Goal: Task Accomplishment & Management: Use online tool/utility

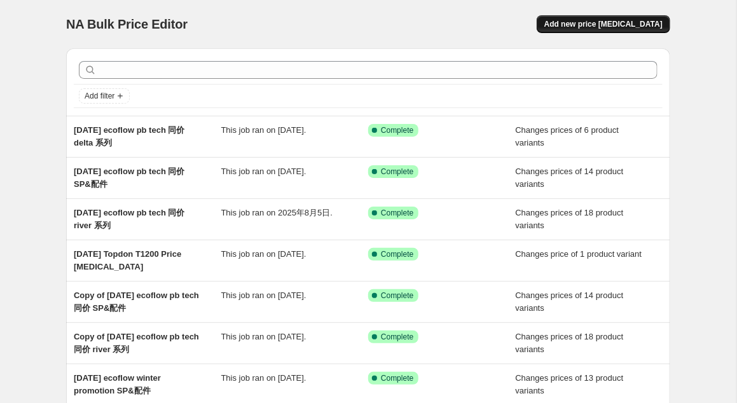
click at [615, 23] on span "Add new price change job" at bounding box center [603, 24] width 118 height 10
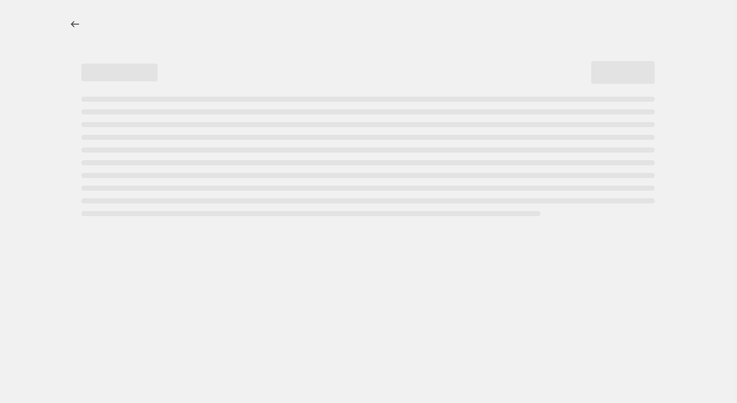
select select "percentage"
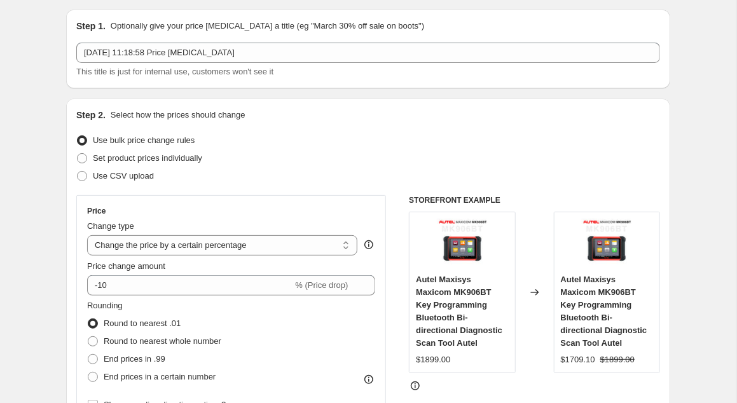
scroll to position [79, 0]
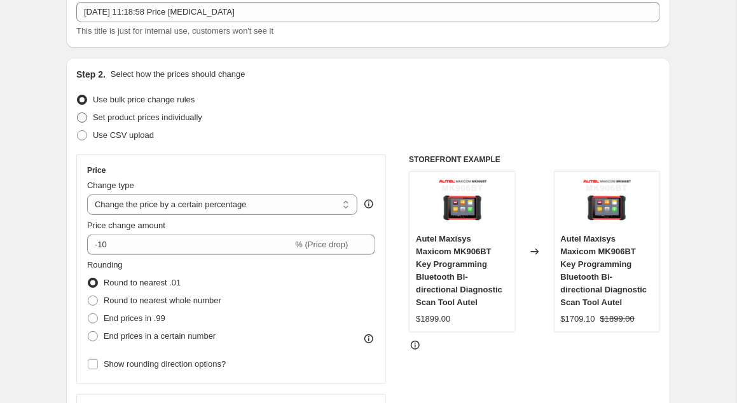
click at [90, 118] on label "Set product prices individually" at bounding box center [139, 118] width 126 height 18
click at [83, 116] on span at bounding box center [82, 117] width 10 height 10
click at [78, 113] on input "Set product prices individually" at bounding box center [77, 112] width 1 height 1
radio input "true"
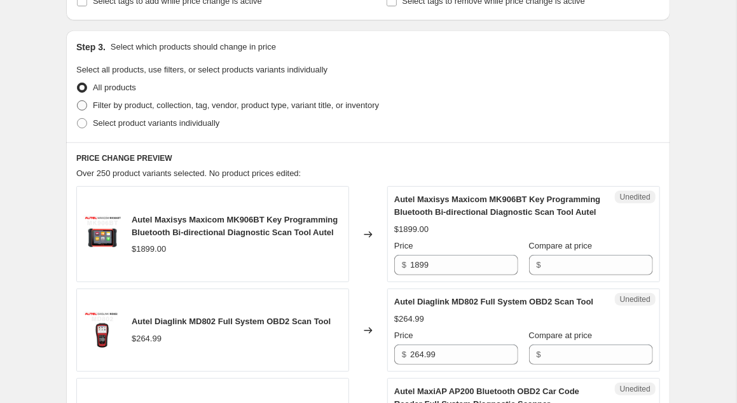
scroll to position [240, 0]
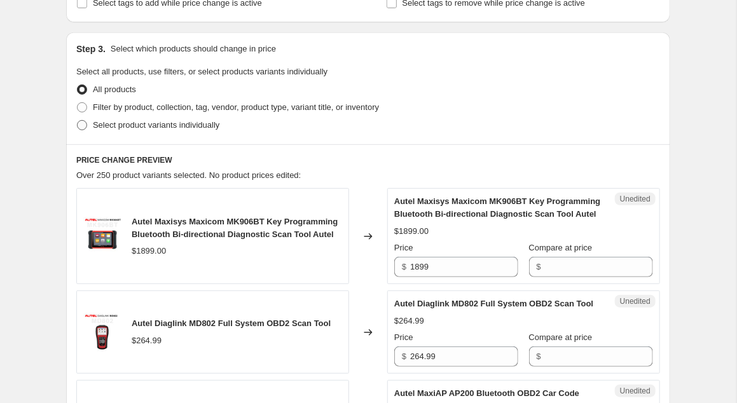
click at [90, 130] on label "Select product variants individually" at bounding box center [147, 125] width 143 height 18
click at [78, 121] on input "Select product variants individually" at bounding box center [77, 120] width 1 height 1
radio input "true"
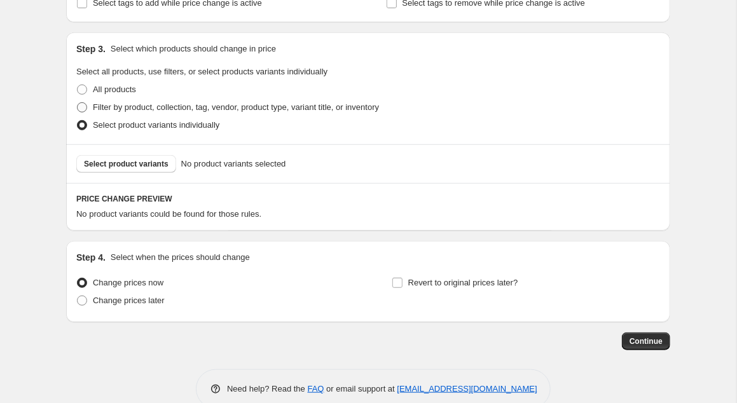
click at [82, 107] on span at bounding box center [82, 107] width 10 height 10
click at [78, 103] on input "Filter by product, collection, tag, vendor, product type, variant title, or inv…" at bounding box center [77, 102] width 1 height 1
radio input "true"
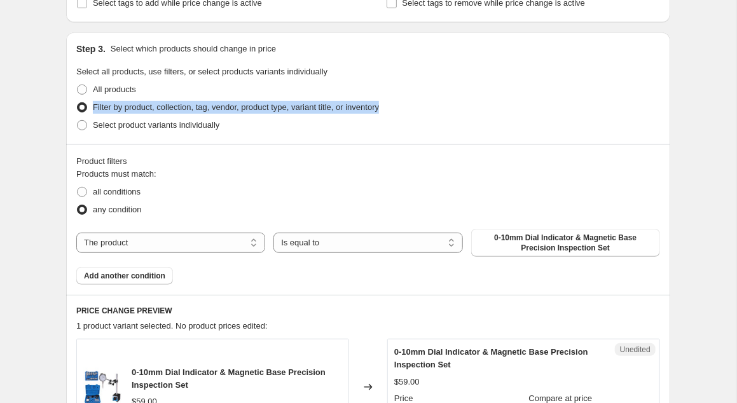
drag, startPoint x: 400, startPoint y: 100, endPoint x: 94, endPoint y: 107, distance: 305.8
click at [94, 107] on div "Filter by product, collection, tag, vendor, product type, variant title, or inv…" at bounding box center [367, 108] width 583 height 18
select select "vendor"
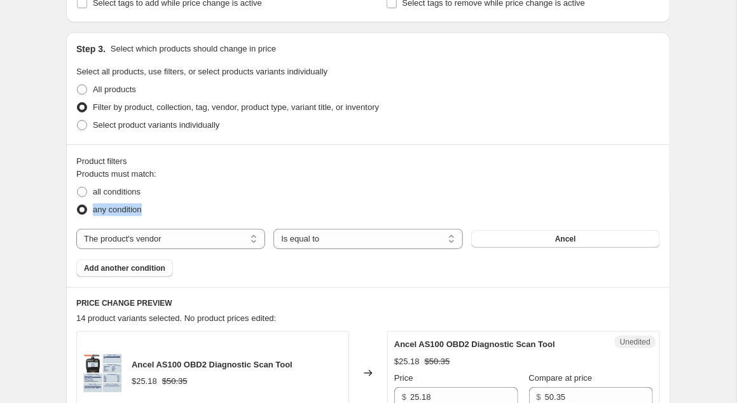
drag, startPoint x: 627, startPoint y: 228, endPoint x: 669, endPoint y: 177, distance: 66.4
click at [601, 240] on button "Ancel" at bounding box center [565, 239] width 189 height 18
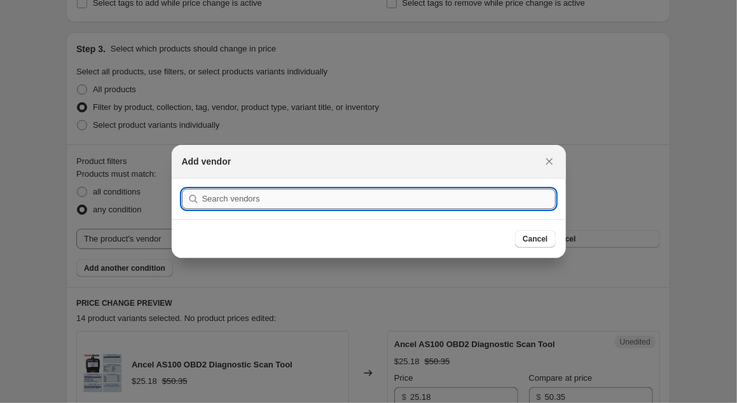
click at [355, 199] on input ":r7r:" at bounding box center [378, 199] width 353 height 20
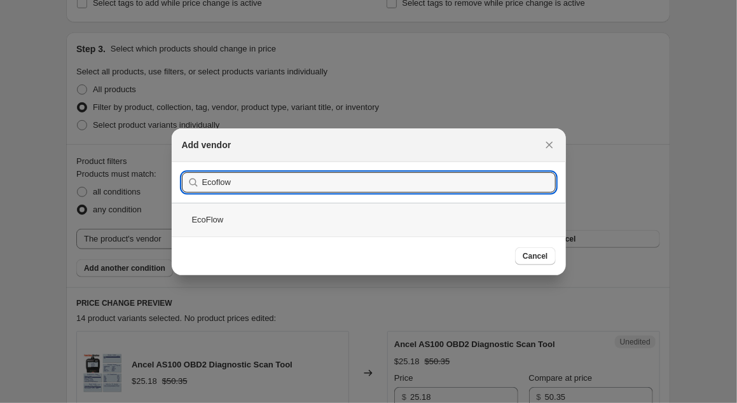
type input "Ecoflow"
click at [210, 218] on div "EcoFlow" at bounding box center [369, 220] width 394 height 34
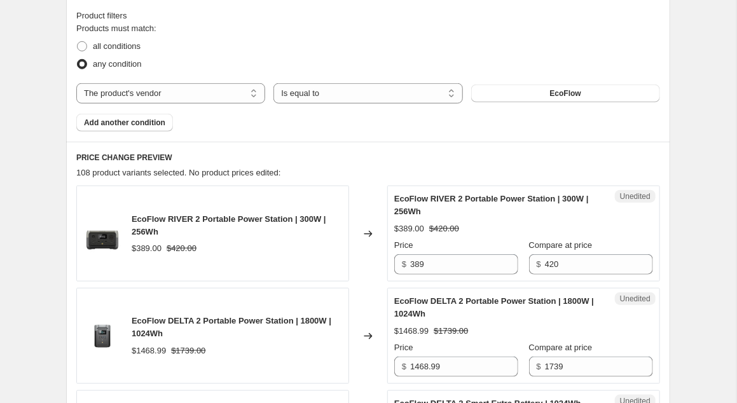
scroll to position [357, 0]
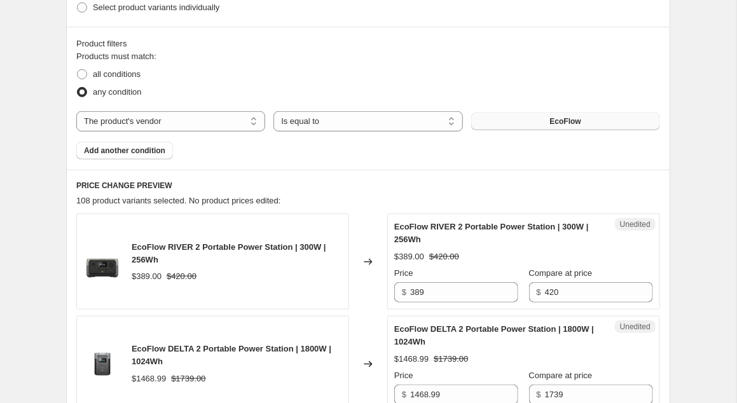
click at [581, 121] on button "EcoFlow" at bounding box center [565, 121] width 189 height 18
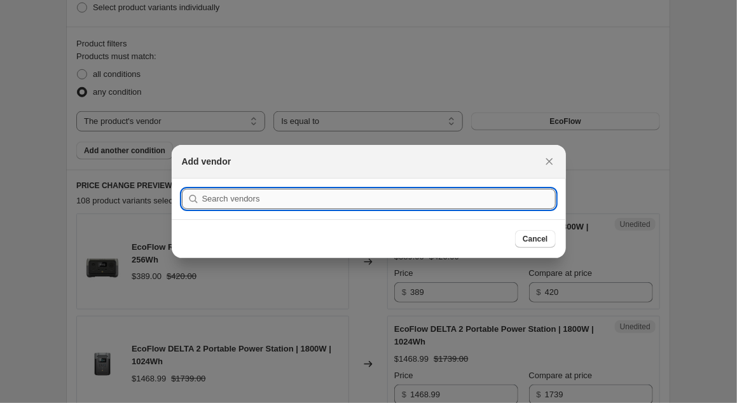
click at [277, 196] on input ":r7r:" at bounding box center [378, 199] width 353 height 20
click at [248, 123] on div at bounding box center [368, 201] width 737 height 403
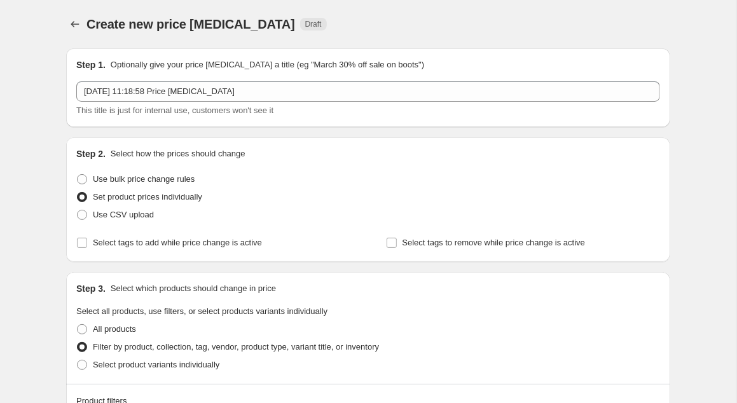
scroll to position [357, 0]
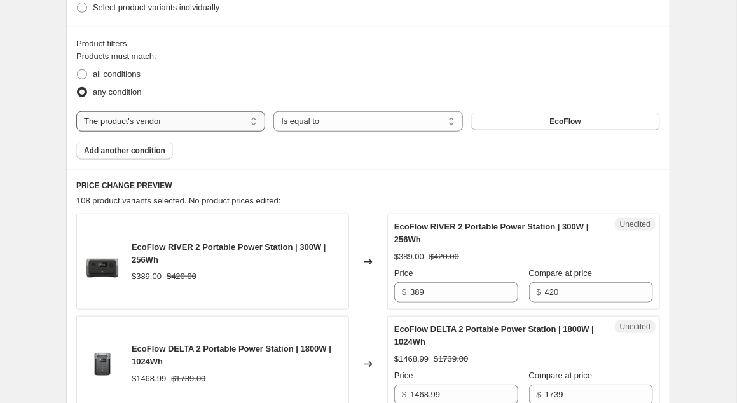
select select "tag"
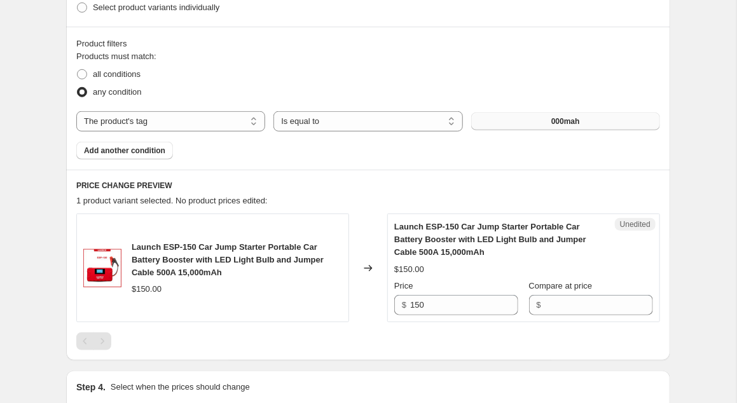
click at [584, 120] on button "000mah" at bounding box center [565, 121] width 189 height 18
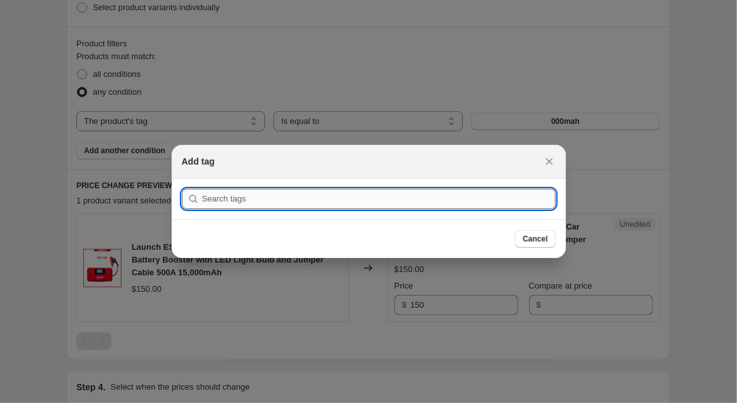
click at [345, 202] on input ":r7r:" at bounding box center [378, 199] width 353 height 20
type input "p"
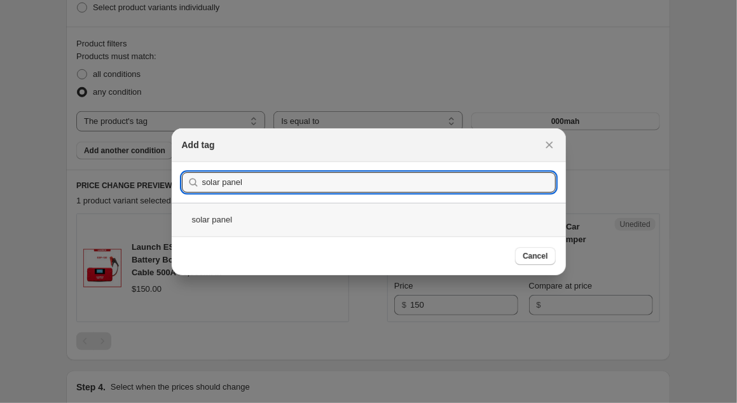
type input "solar panel"
click at [230, 215] on div "solar panel" at bounding box center [369, 220] width 394 height 34
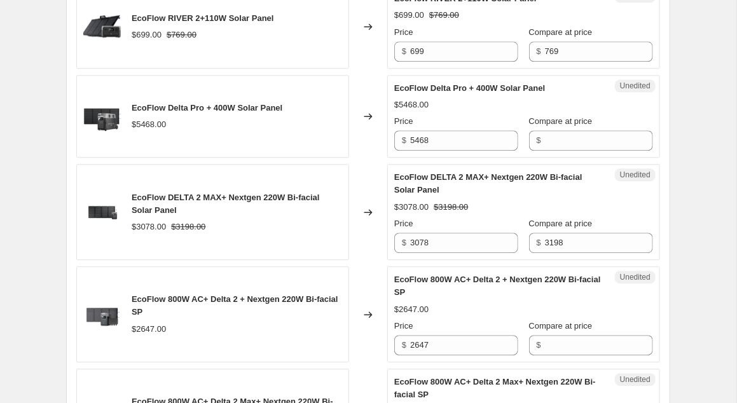
scroll to position [1262, 0]
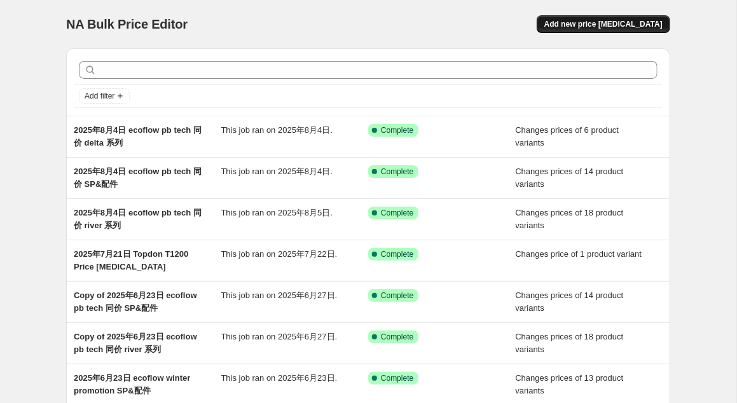
click at [625, 24] on span "Add new price change job" at bounding box center [603, 24] width 118 height 10
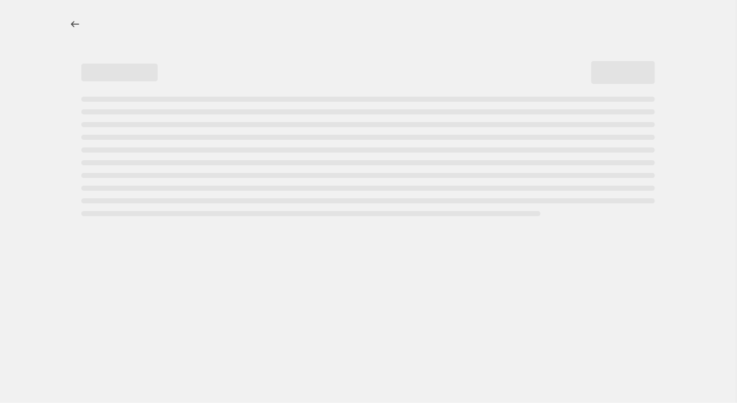
select select "percentage"
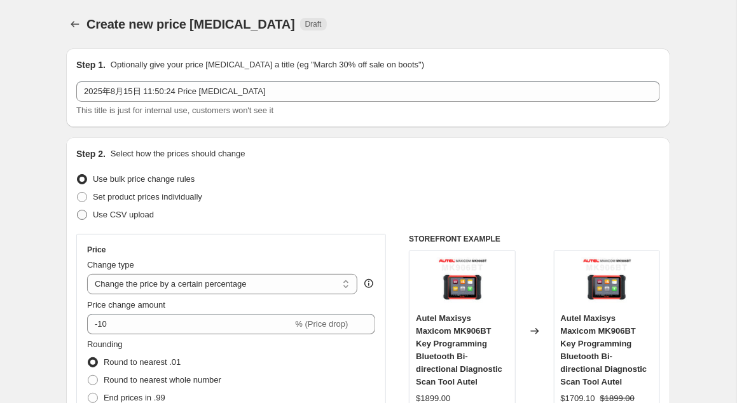
scroll to position [79, 0]
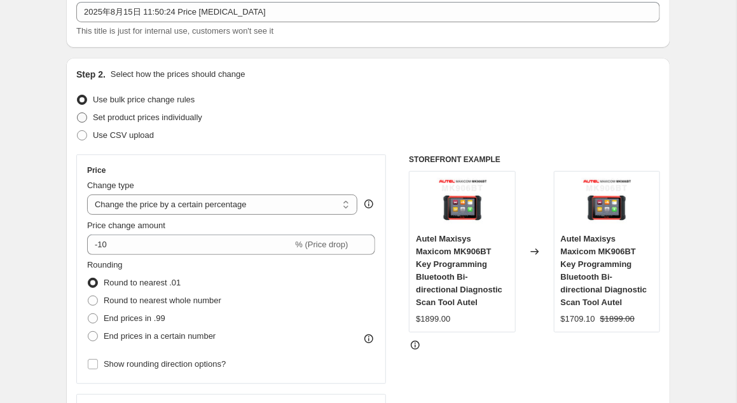
click at [81, 118] on span at bounding box center [82, 117] width 10 height 10
click at [78, 113] on input "Set product prices individually" at bounding box center [77, 112] width 1 height 1
radio input "true"
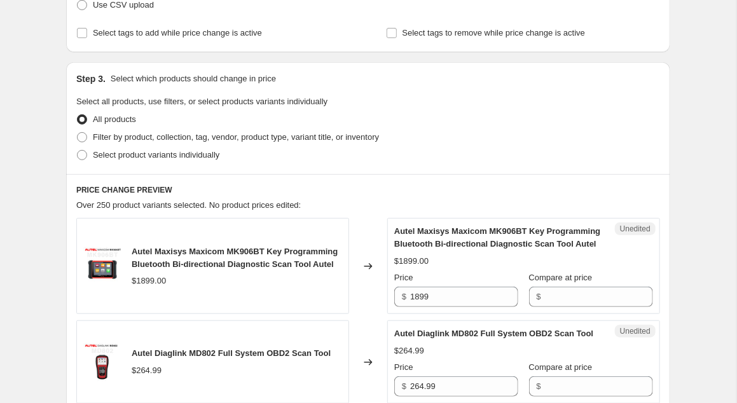
scroll to position [240, 0]
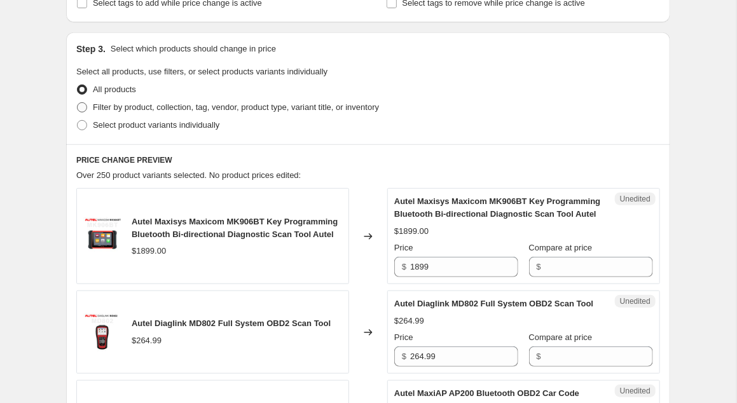
click at [89, 106] on label "Filter by product, collection, tag, vendor, product type, variant title, or inv…" at bounding box center [227, 108] width 303 height 18
click at [78, 103] on input "Filter by product, collection, tag, vendor, product type, variant title, or inv…" at bounding box center [77, 102] width 1 height 1
radio input "true"
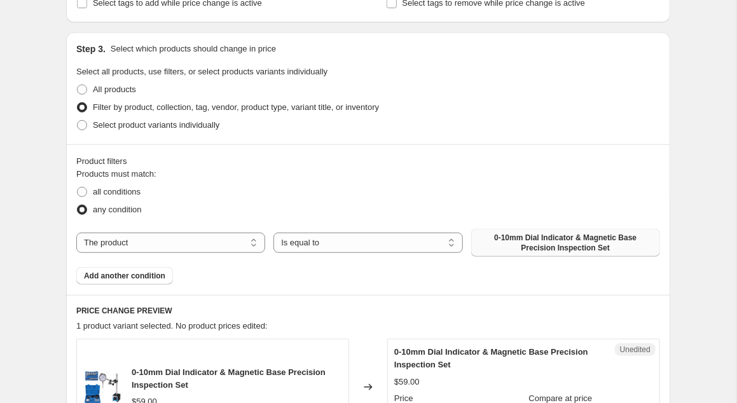
click at [598, 249] on span "0-10mm Dial Indicator & Magnetic Base Precision Inspection Set" at bounding box center [566, 243] width 174 height 20
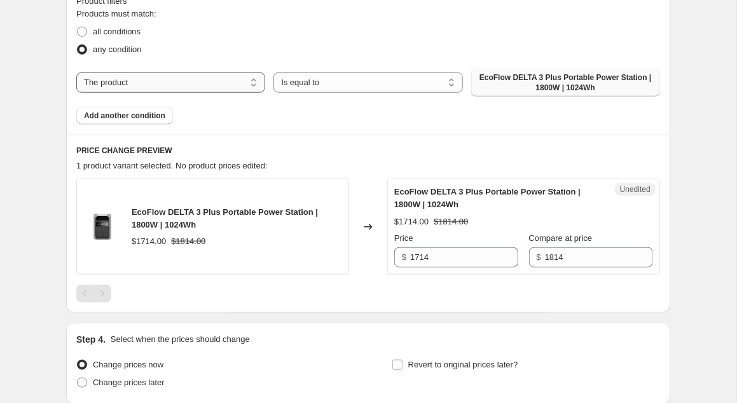
scroll to position [320, 0]
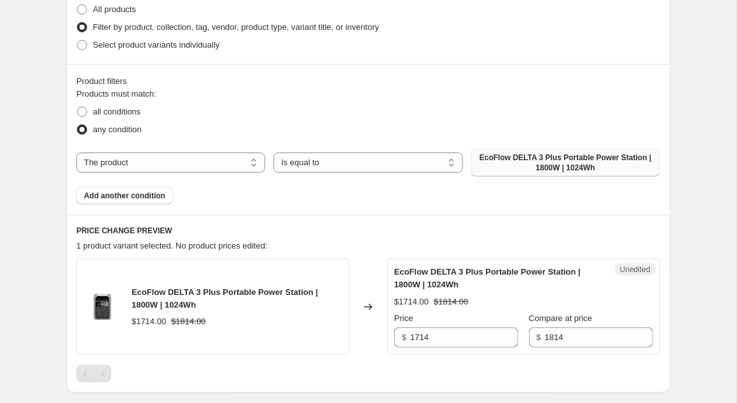
click at [612, 167] on span "EcoFlow DELTA 3 Plus Portable Power Station | 1800W | 1024Wh" at bounding box center [566, 163] width 174 height 20
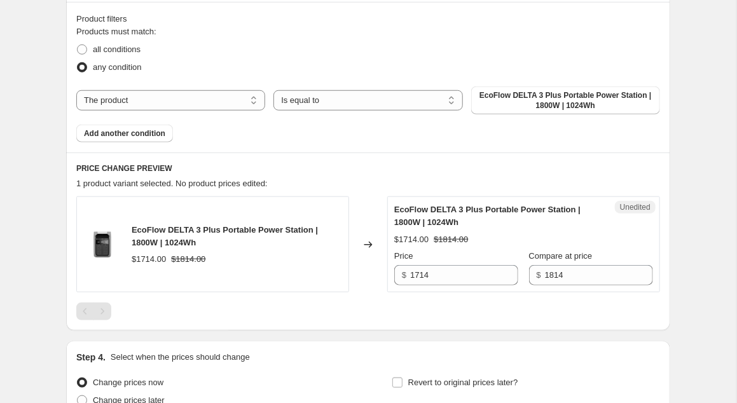
scroll to position [479, 0]
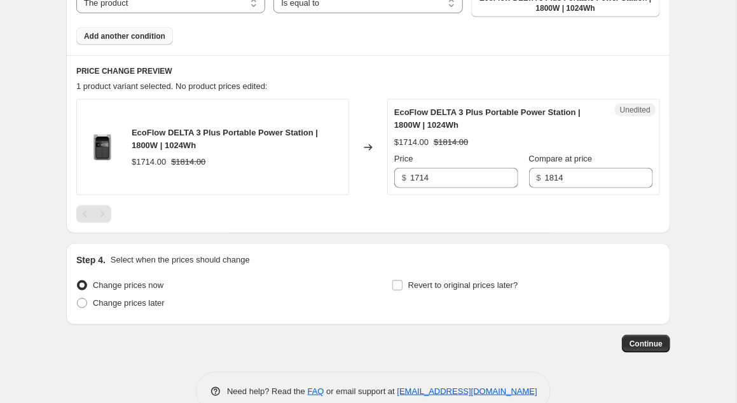
click at [142, 39] on span "Add another condition" at bounding box center [124, 36] width 81 height 10
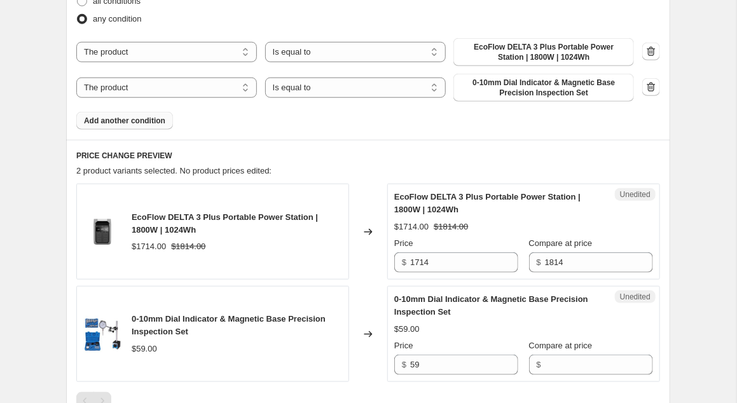
scroll to position [400, 0]
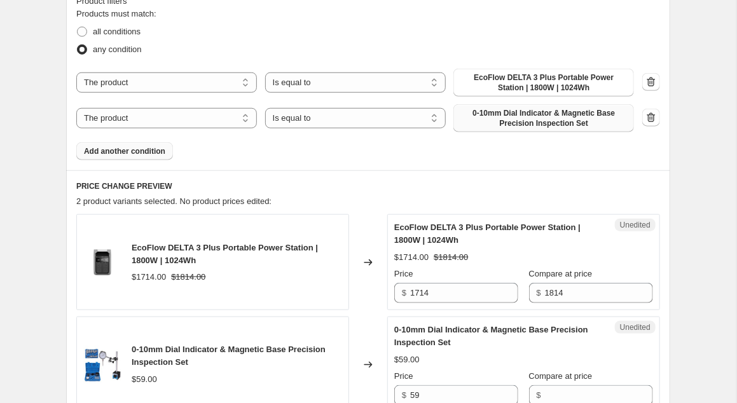
click at [591, 121] on span "0-10mm Dial Indicator & Magnetic Base Precision Inspection Set" at bounding box center [543, 118] width 165 height 20
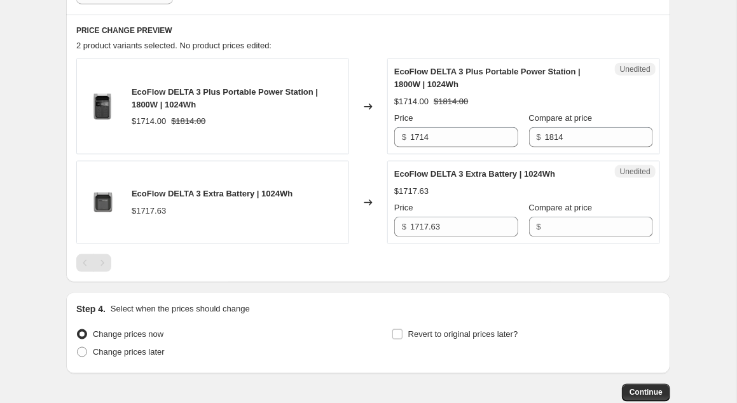
scroll to position [559, 0]
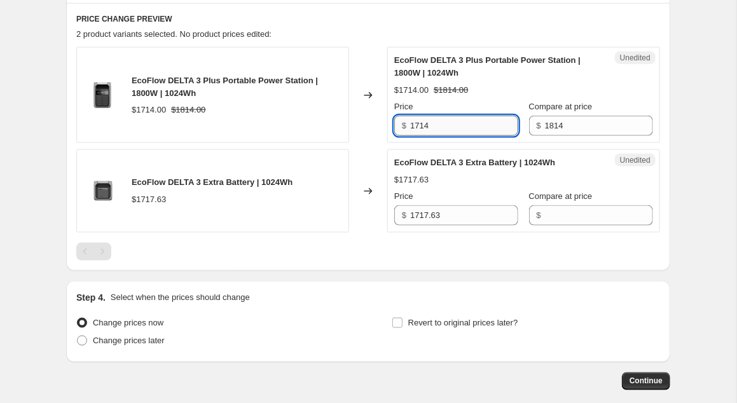
click at [456, 126] on input "1714" at bounding box center [464, 126] width 108 height 20
drag, startPoint x: 456, startPoint y: 126, endPoint x: 391, endPoint y: 118, distance: 65.4
click at [410, 118] on input "1714" at bounding box center [464, 126] width 108 height 20
type input "1340"
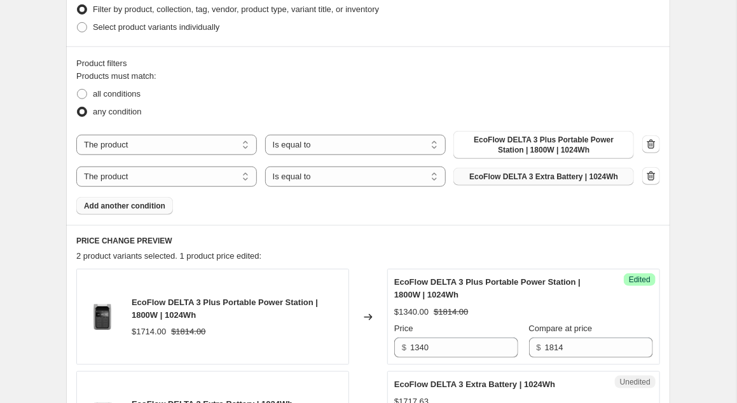
scroll to position [320, 0]
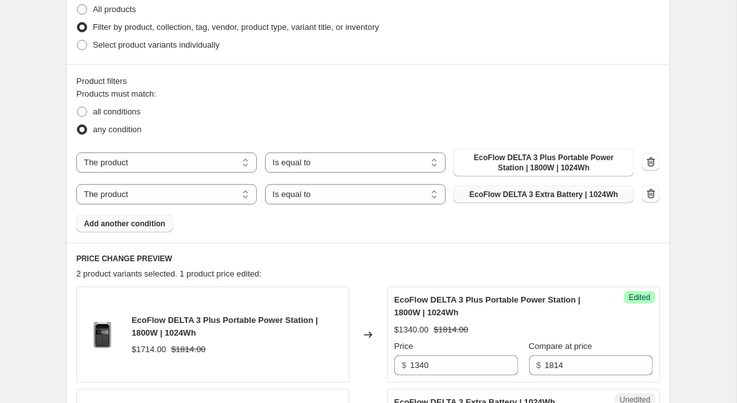
click at [615, 196] on button "EcoFlow DELTA 3 Extra Battery | 1024Wh" at bounding box center [543, 195] width 181 height 18
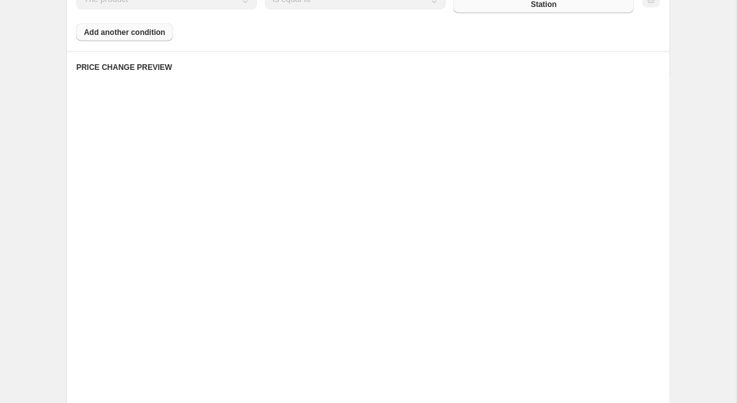
scroll to position [559, 0]
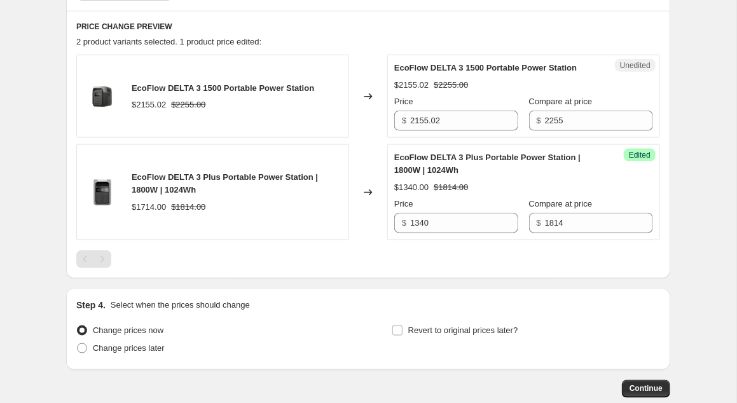
click at [456, 289] on div "Step 4. Select when the prices should change Change prices now Change prices la…" at bounding box center [368, 329] width 604 height 81
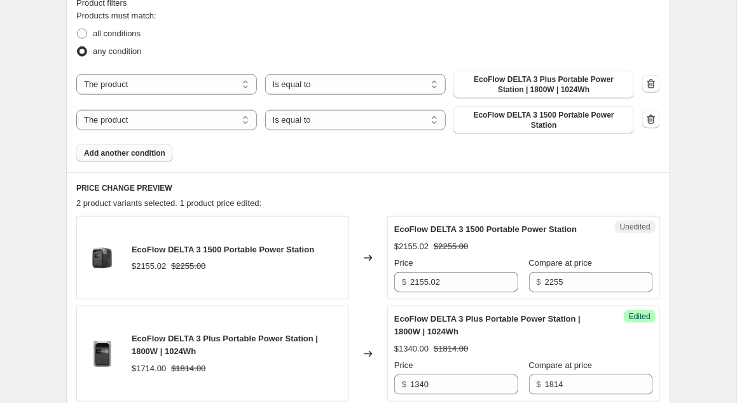
scroll to position [400, 0]
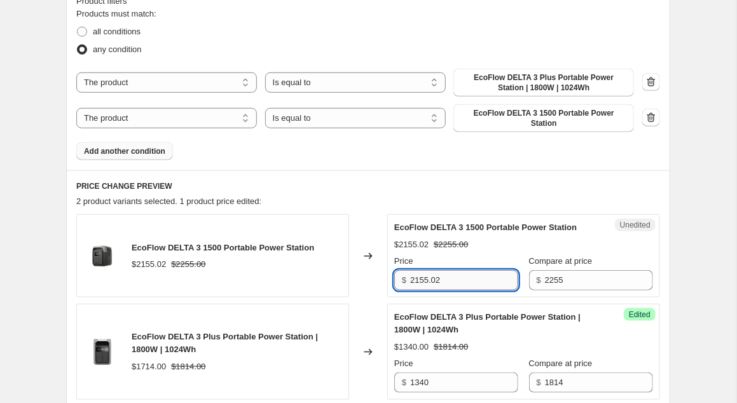
click at [456, 275] on input "2155.02" at bounding box center [464, 280] width 108 height 20
drag, startPoint x: 456, startPoint y: 275, endPoint x: 386, endPoint y: 268, distance: 69.6
click at [410, 270] on input "2155.02" at bounding box center [464, 280] width 108 height 20
type input "1690"
click at [662, 273] on div "PRICE CHANGE PREVIEW 2 product variants selected. 1 product price edited: EcoFl…" at bounding box center [368, 304] width 604 height 268
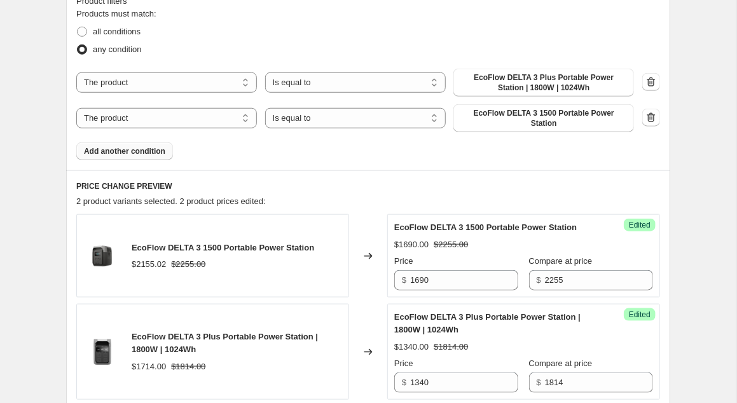
click at [125, 146] on span "Add another condition" at bounding box center [124, 151] width 81 height 10
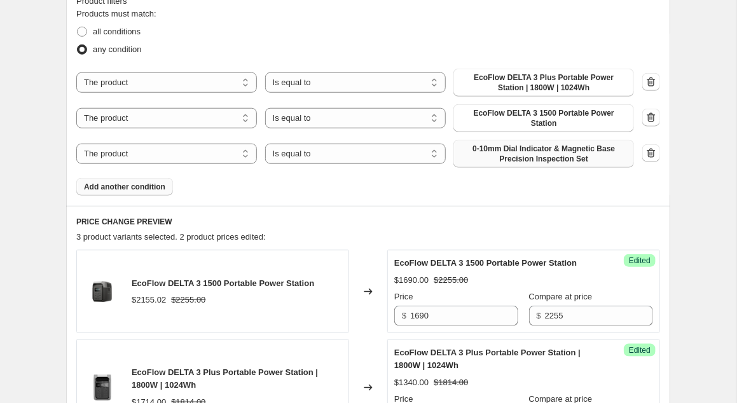
click at [590, 147] on span "0-10mm Dial Indicator & Magnetic Base Precision Inspection Set" at bounding box center [543, 154] width 165 height 20
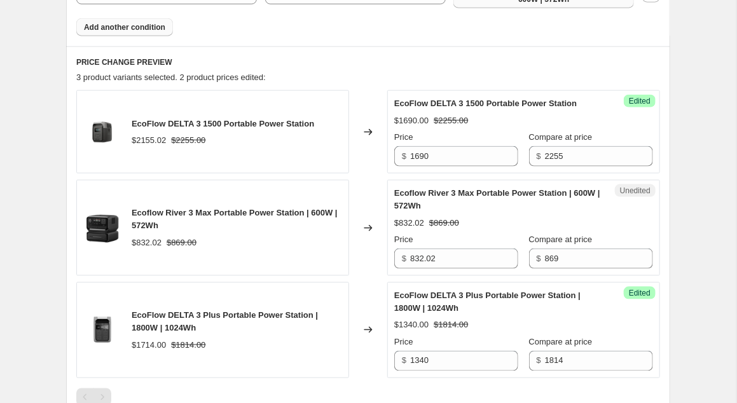
scroll to position [639, 0]
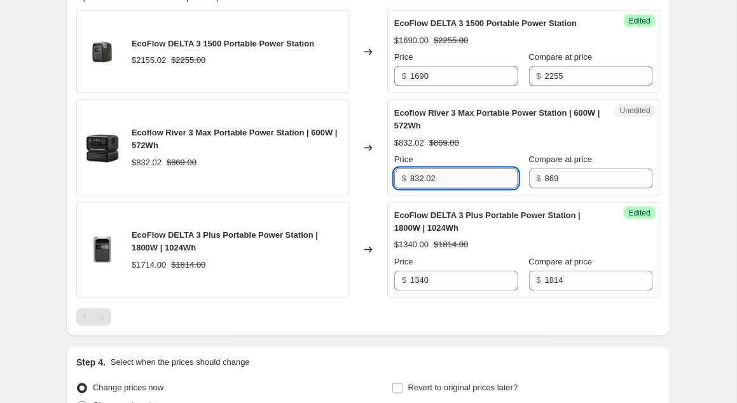
click at [438, 169] on input "832.02" at bounding box center [464, 178] width 108 height 20
drag, startPoint x: 440, startPoint y: 169, endPoint x: 404, endPoint y: 170, distance: 36.9
click at [410, 170] on input "832.02" at bounding box center [464, 178] width 108 height 20
type input "740"
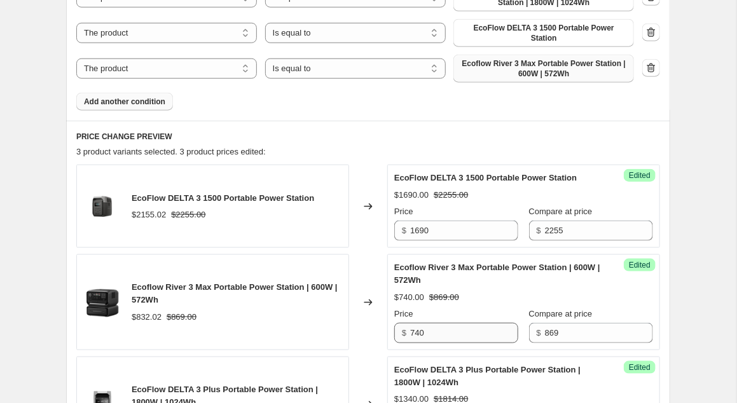
scroll to position [400, 0]
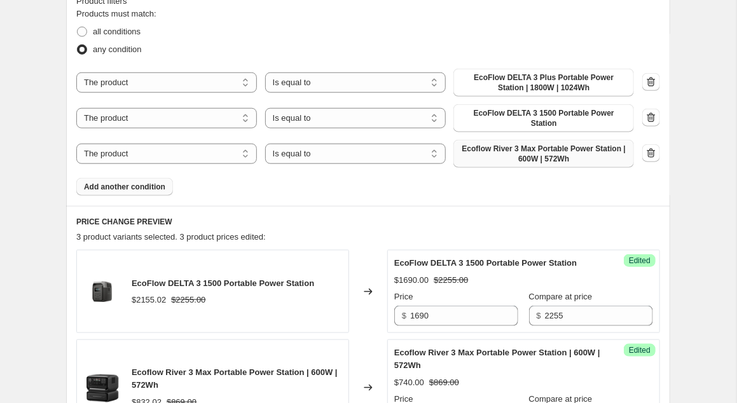
click at [150, 182] on span "Add another condition" at bounding box center [124, 187] width 81 height 10
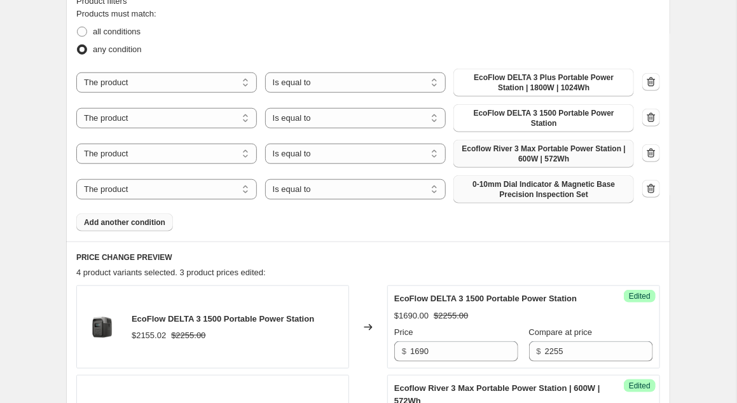
click at [599, 183] on span "0-10mm Dial Indicator & Magnetic Base Precision Inspection Set" at bounding box center [543, 189] width 165 height 20
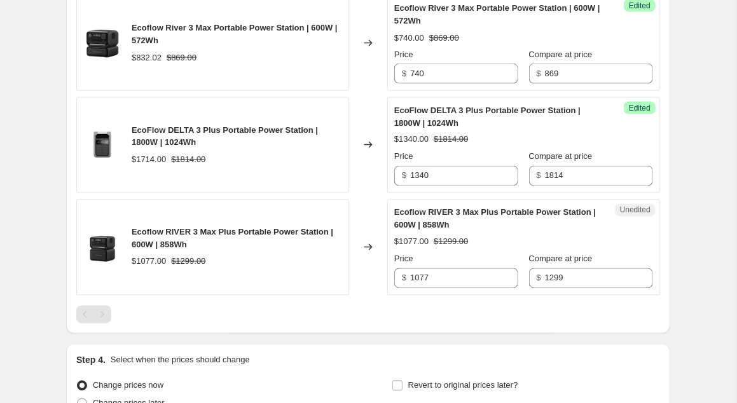
scroll to position [800, 0]
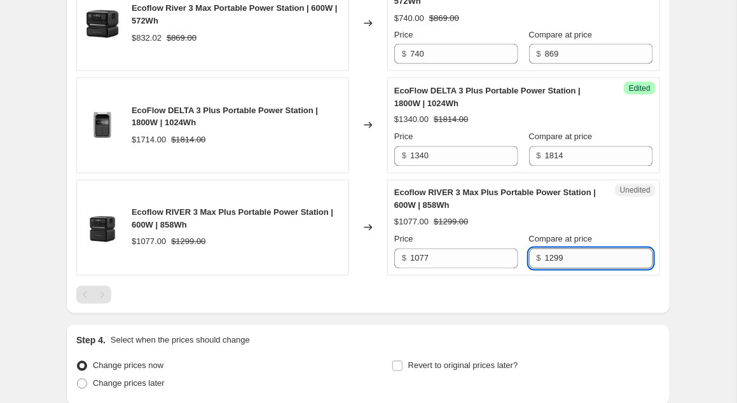
click at [589, 250] on input "1299" at bounding box center [599, 259] width 108 height 20
click at [433, 252] on input "1077" at bounding box center [464, 259] width 108 height 20
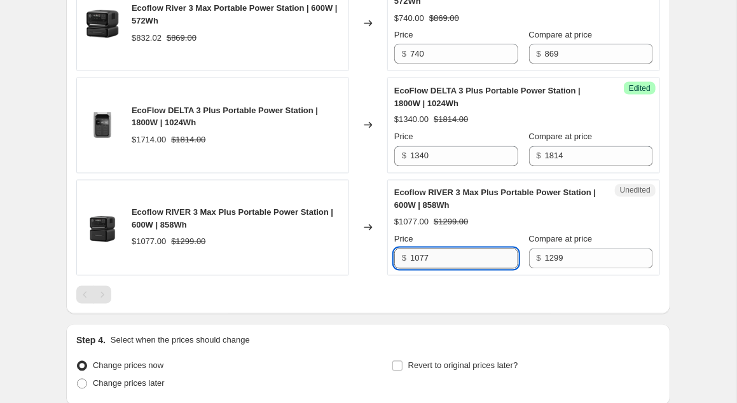
drag, startPoint x: 427, startPoint y: 247, endPoint x: 398, endPoint y: 247, distance: 29.2
click at [410, 249] on input "1077" at bounding box center [464, 259] width 108 height 20
type input "990"
click at [547, 275] on div "EcoFlow DELTA 3 1500 Portable Power Station $2155.02 $2255.00 Changed to Succes…" at bounding box center [367, 95] width 583 height 418
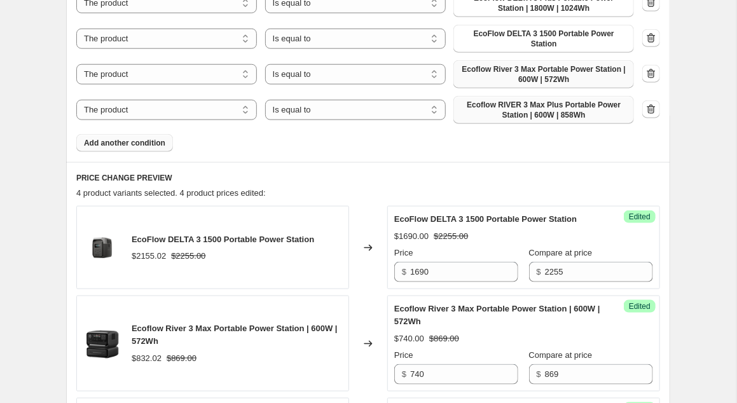
click at [125, 138] on span "Add another condition" at bounding box center [124, 143] width 81 height 10
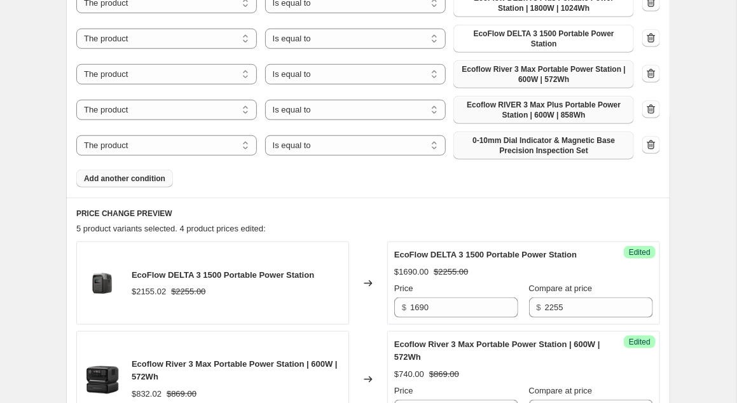
click at [559, 139] on span "0-10mm Dial Indicator & Magnetic Base Precision Inspection Set" at bounding box center [543, 145] width 165 height 20
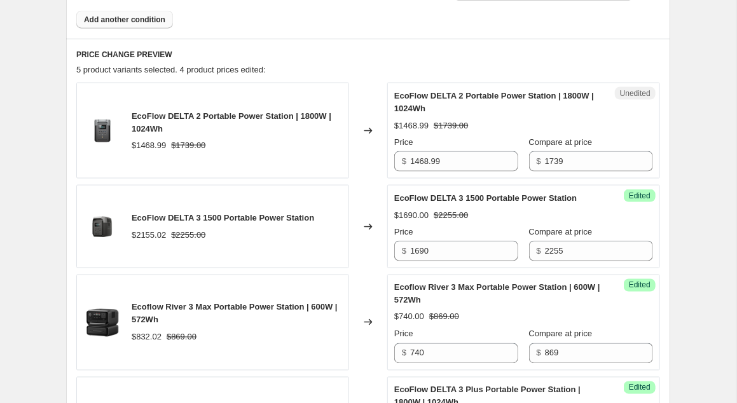
scroll to position [634, 0]
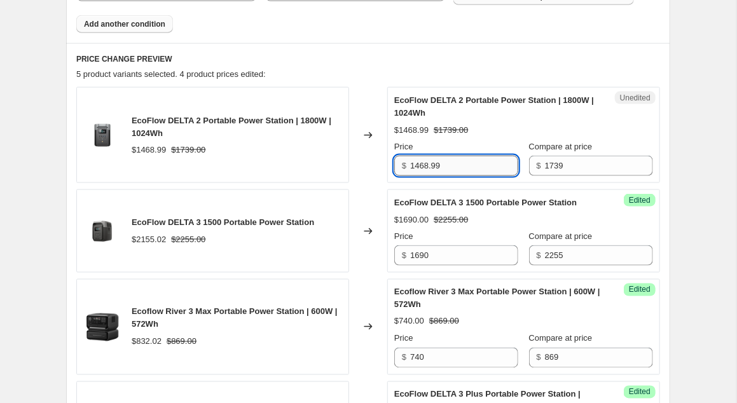
click at [453, 156] on input "1468.99" at bounding box center [464, 166] width 108 height 20
drag, startPoint x: 453, startPoint y: 155, endPoint x: 406, endPoint y: 157, distance: 47.1
click at [410, 157] on input "1468.99" at bounding box center [464, 166] width 108 height 20
type input "1090"
click at [674, 134] on div "Create new price change job. This page is ready Create new price change job Dra…" at bounding box center [368, 90] width 634 height 1448
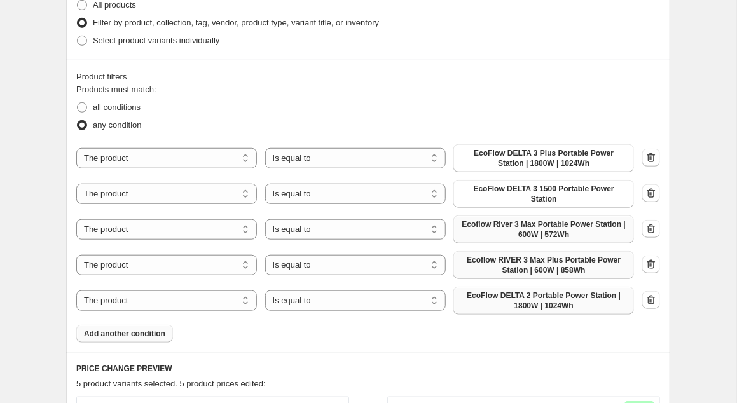
scroll to position [314, 0]
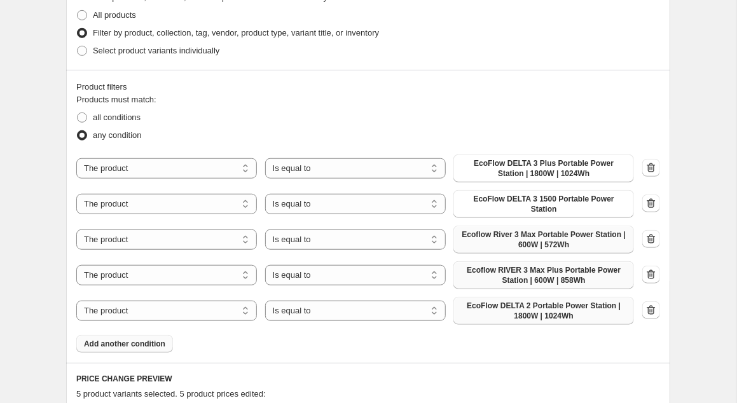
click at [111, 341] on button "Add another condition" at bounding box center [124, 344] width 97 height 18
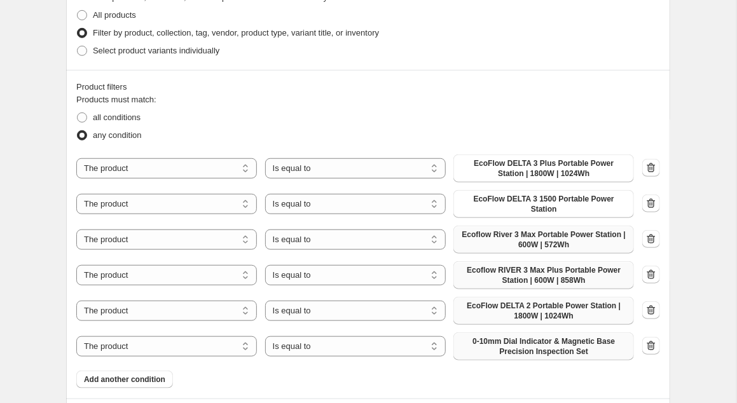
click at [580, 339] on span "0-10mm Dial Indicator & Magnetic Base Precision Inspection Set" at bounding box center [543, 346] width 165 height 20
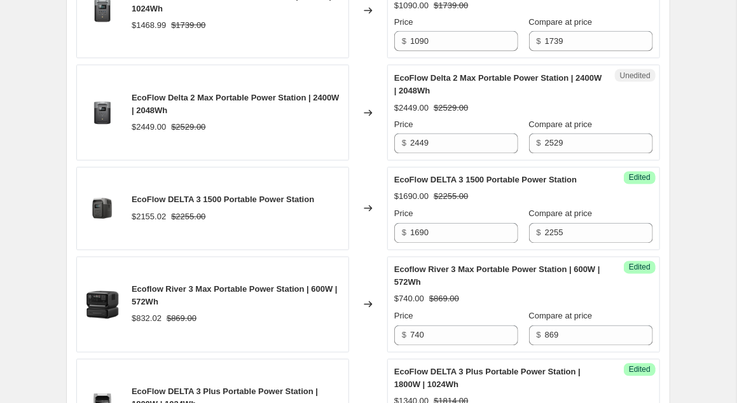
scroll to position [714, 0]
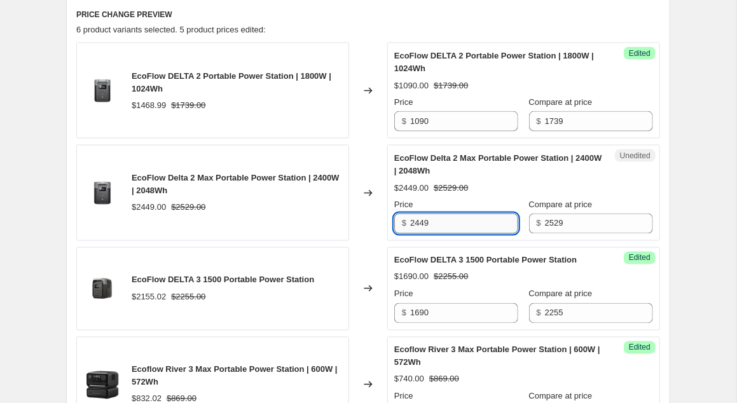
click at [444, 214] on input "2449" at bounding box center [464, 224] width 108 height 20
drag, startPoint x: 444, startPoint y: 214, endPoint x: 404, endPoint y: 215, distance: 40.1
click at [410, 215] on input "2449" at bounding box center [464, 224] width 108 height 20
type input "2090"
click at [693, 183] on div "Create new price change job. This page is ready Create new price change job Dra…" at bounding box center [368, 79] width 736 height 1586
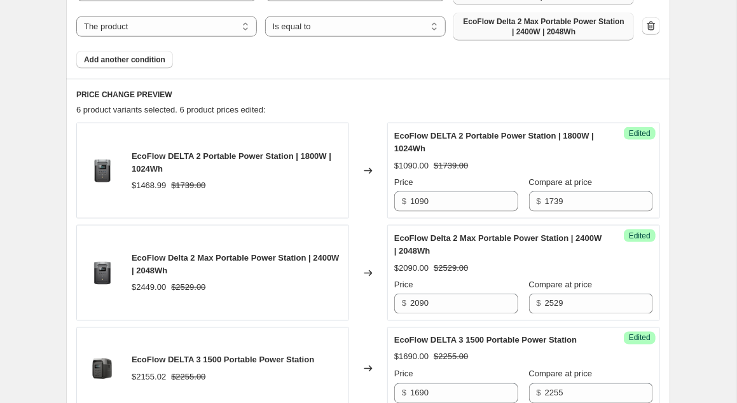
scroll to position [394, 0]
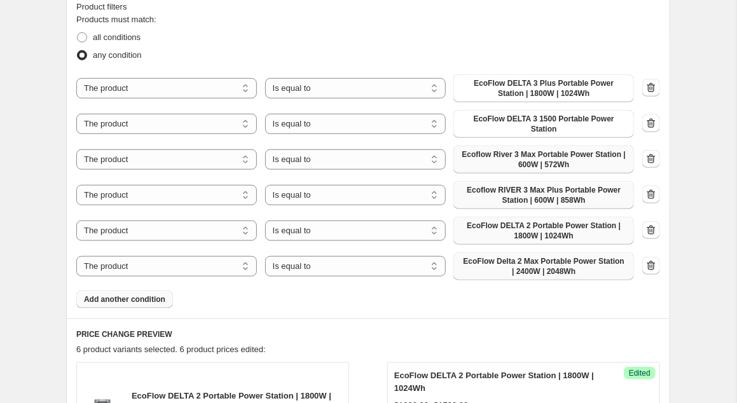
click at [109, 294] on span "Add another condition" at bounding box center [124, 299] width 81 height 10
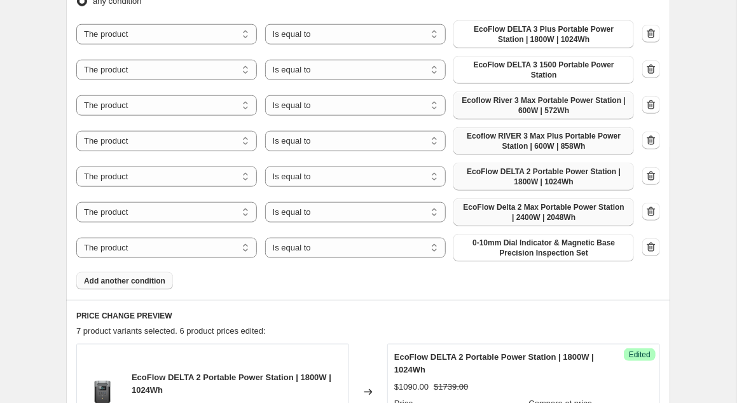
scroll to position [474, 0]
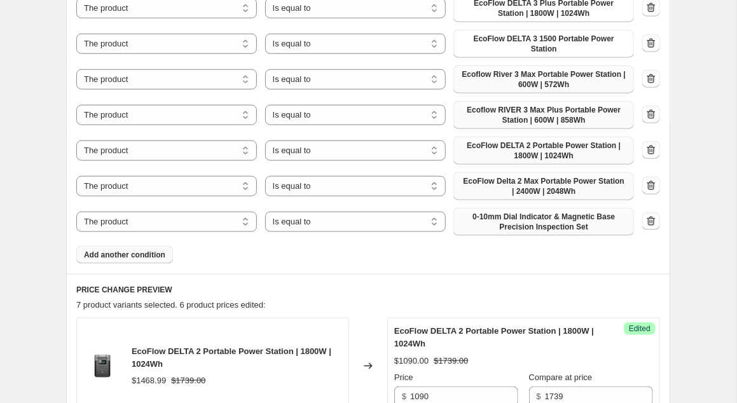
click at [588, 220] on span "0-10mm Dial Indicator & Magnetic Base Precision Inspection Set" at bounding box center [543, 222] width 165 height 20
click at [648, 217] on icon "button" at bounding box center [651, 222] width 8 height 10
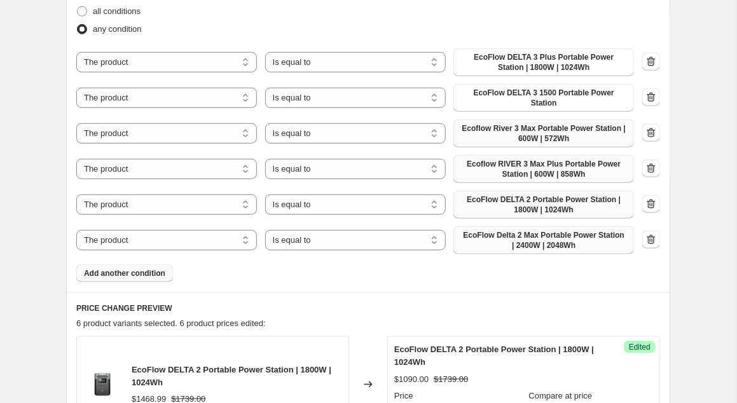
scroll to position [394, 0]
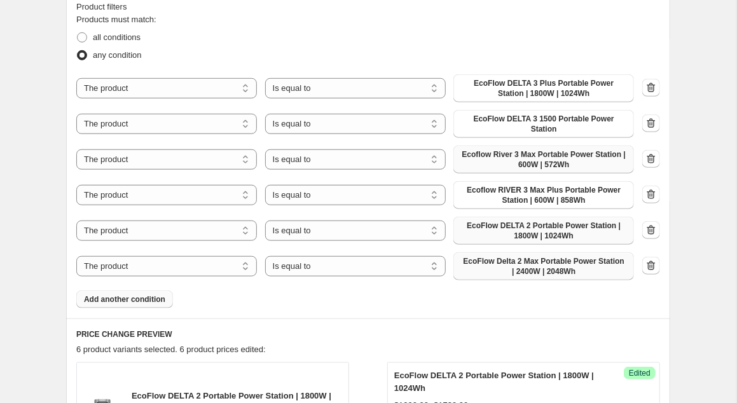
click at [129, 294] on span "Add another condition" at bounding box center [124, 299] width 81 height 10
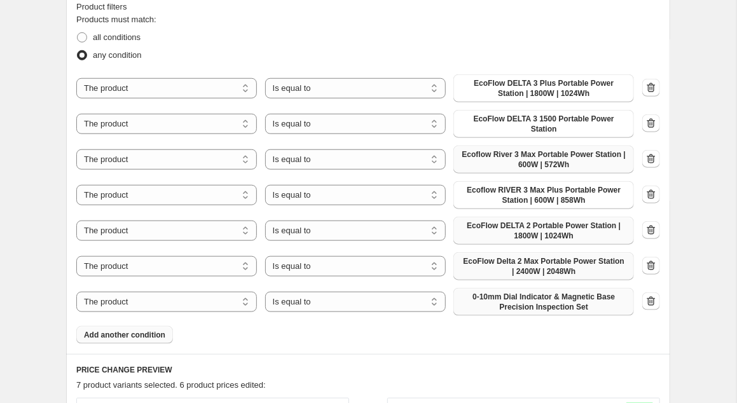
click at [590, 297] on span "0-10mm Dial Indicator & Magnetic Base Precision Inspection Set" at bounding box center [543, 302] width 165 height 20
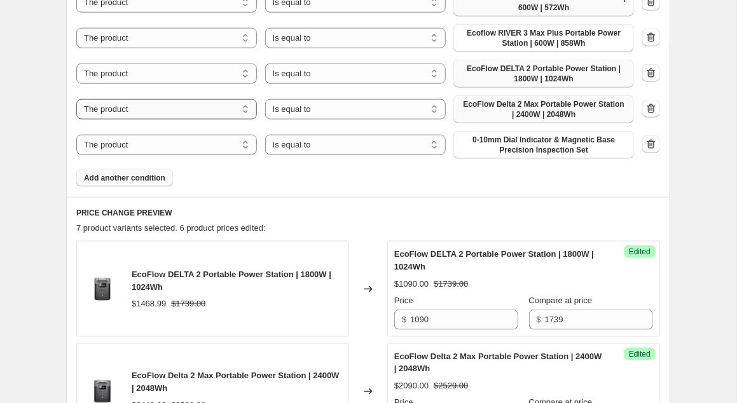
scroll to position [474, 0]
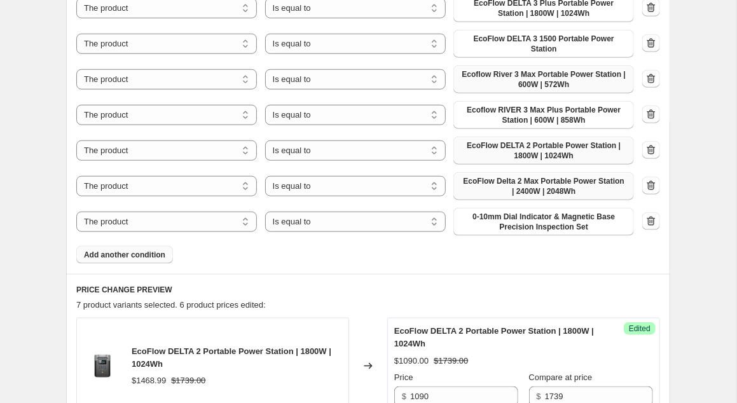
click at [125, 250] on span "Add another condition" at bounding box center [124, 255] width 81 height 10
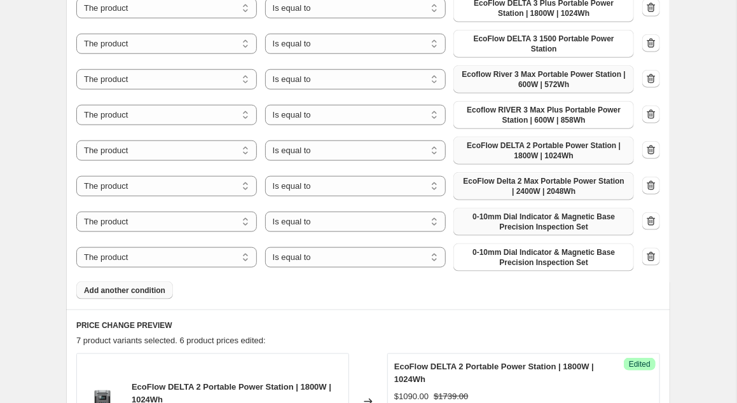
click at [590, 215] on span "0-10mm Dial Indicator & Magnetic Base Precision Inspection Set" at bounding box center [543, 222] width 165 height 20
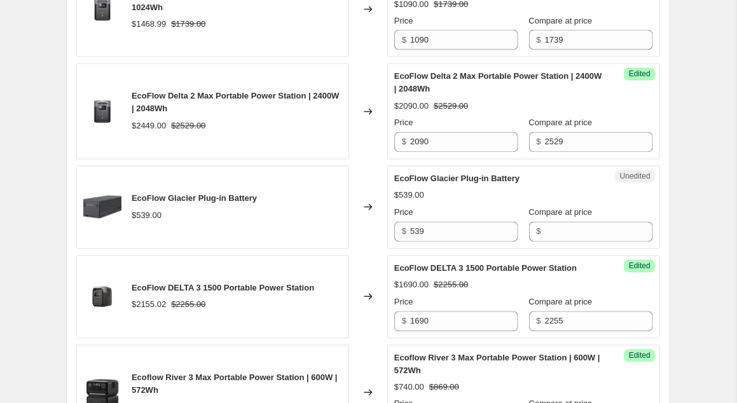
scroll to position [866, 0]
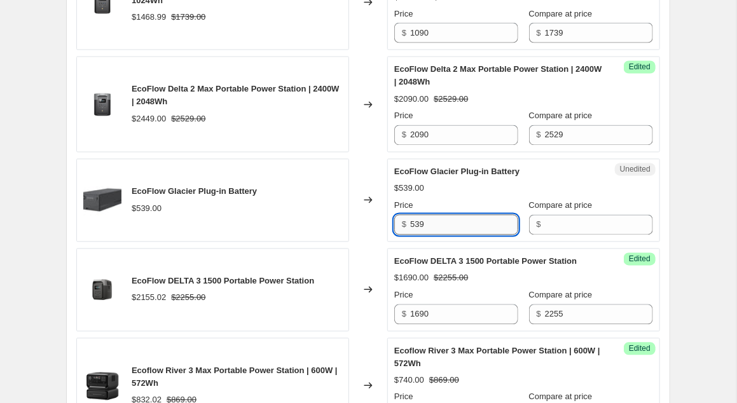
click at [431, 215] on input "539" at bounding box center [464, 225] width 108 height 20
drag, startPoint x: 429, startPoint y: 214, endPoint x: 396, endPoint y: 217, distance: 33.2
click at [410, 217] on input "539" at bounding box center [464, 225] width 108 height 20
type input "489"
click at [697, 134] on div "Create new price change job. This page is ready Create new price change job Dra…" at bounding box center [368, 54] width 736 height 1841
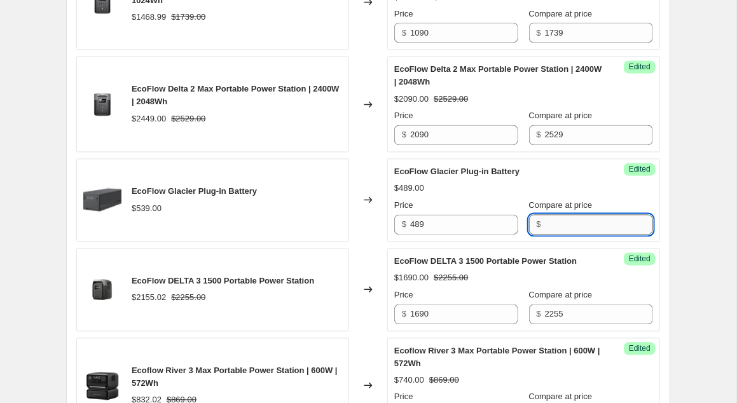
click at [554, 216] on input "Compare at price" at bounding box center [599, 225] width 108 height 20
type input "539"
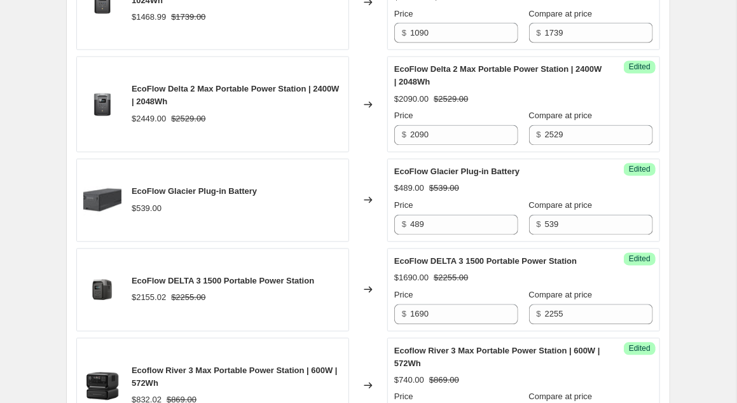
click at [693, 165] on div "Create new price change job. This page is ready Create new price change job Dra…" at bounding box center [368, 54] width 736 height 1841
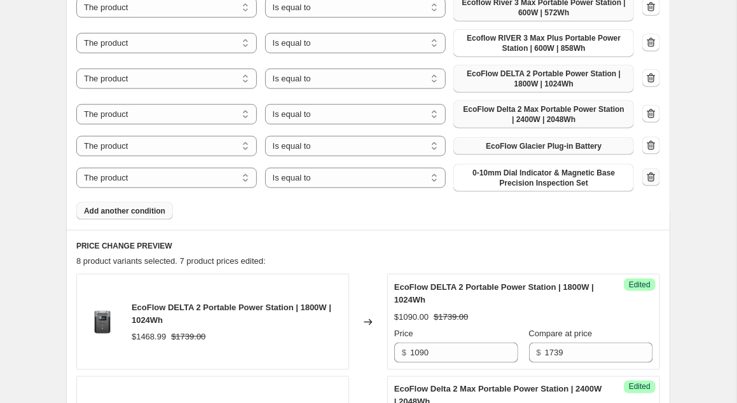
click at [651, 171] on icon "button" at bounding box center [650, 177] width 13 height 13
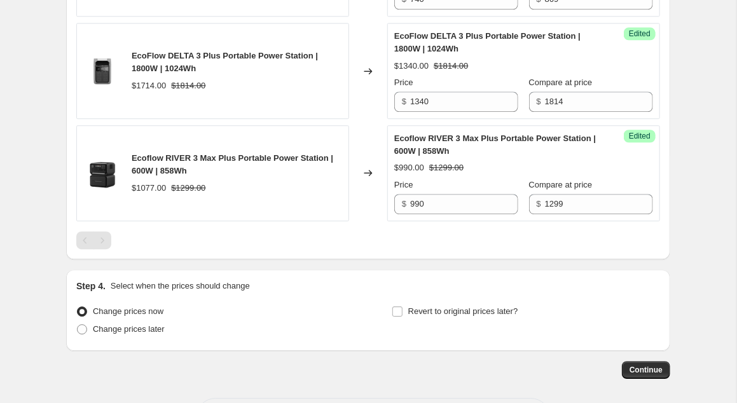
scroll to position [1288, 0]
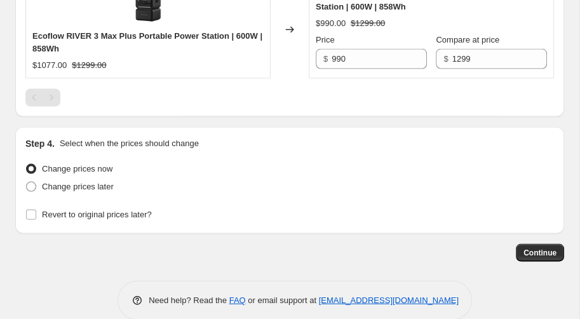
scroll to position [1558, 0]
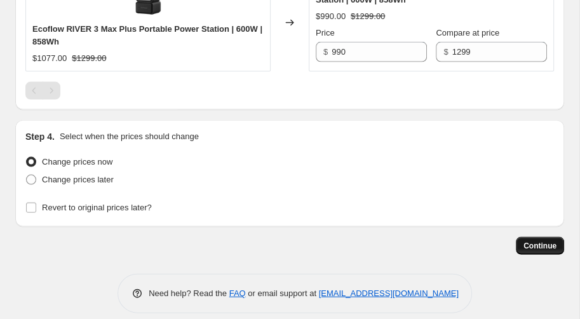
click at [542, 241] on span "Continue" at bounding box center [540, 246] width 33 height 10
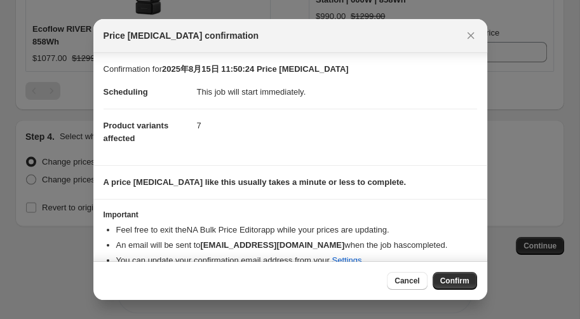
scroll to position [19, 0]
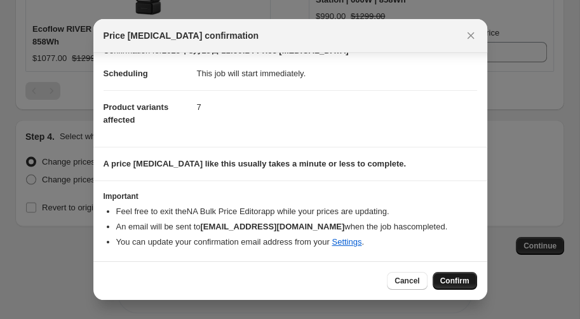
click at [456, 281] on span "Confirm" at bounding box center [454, 281] width 29 height 10
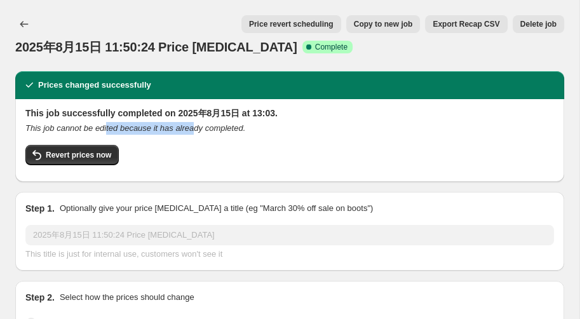
drag, startPoint x: 102, startPoint y: 131, endPoint x: 187, endPoint y: 128, distance: 84.6
click at [187, 128] on icon "This job cannot be edited because it has already completed." at bounding box center [135, 128] width 220 height 10
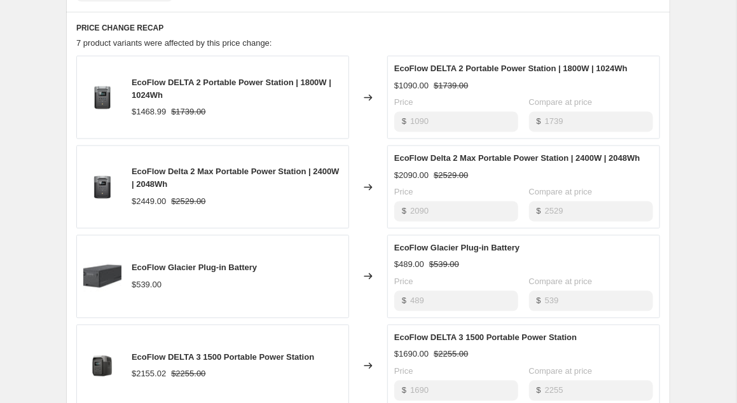
scroll to position [857, 0]
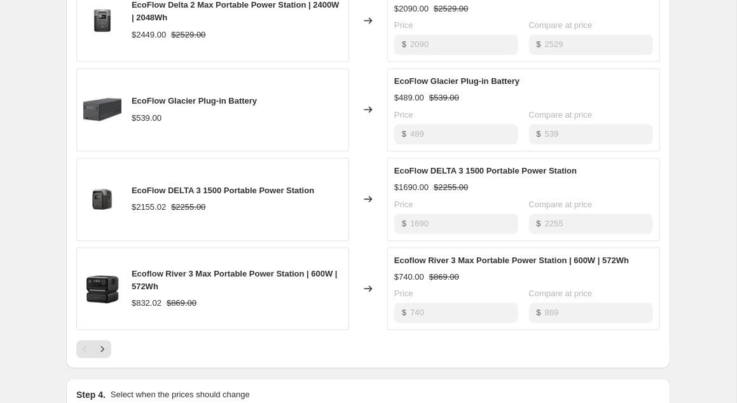
scroll to position [1119, 0]
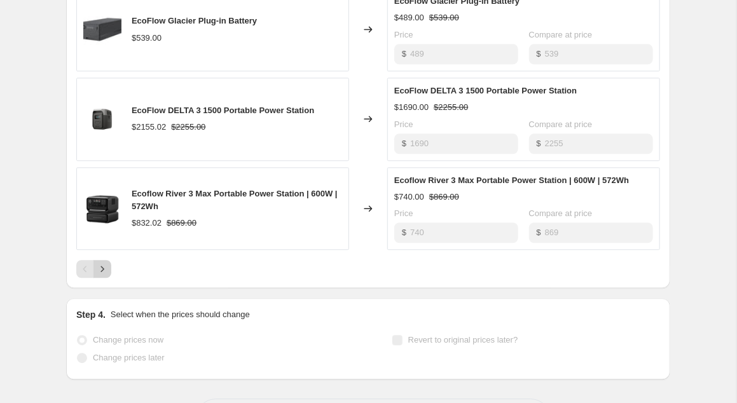
click at [105, 262] on icon "Next" at bounding box center [102, 268] width 13 height 13
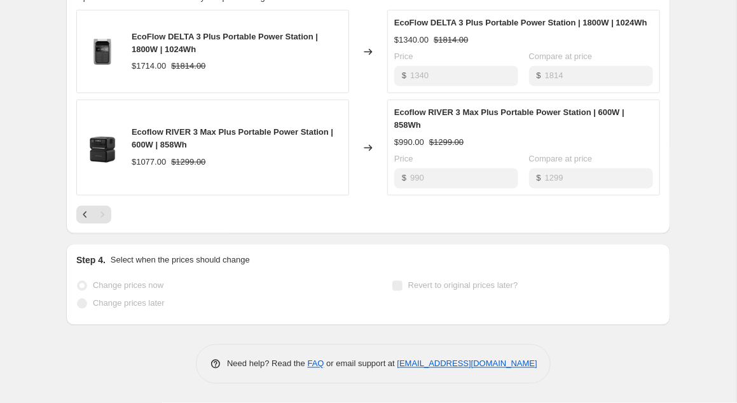
scroll to position [873, 0]
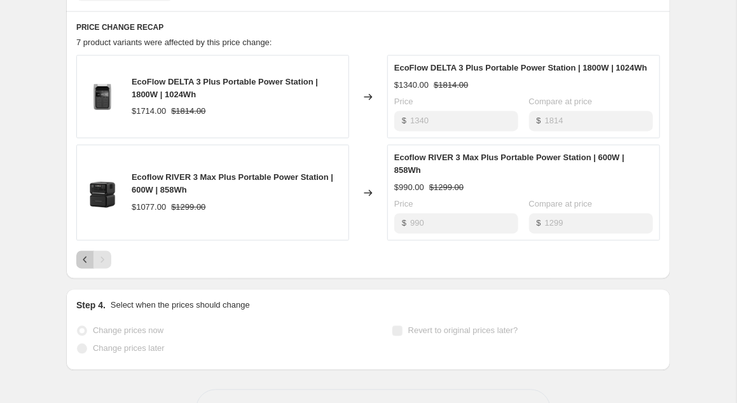
click at [83, 254] on icon "Previous" at bounding box center [85, 260] width 13 height 13
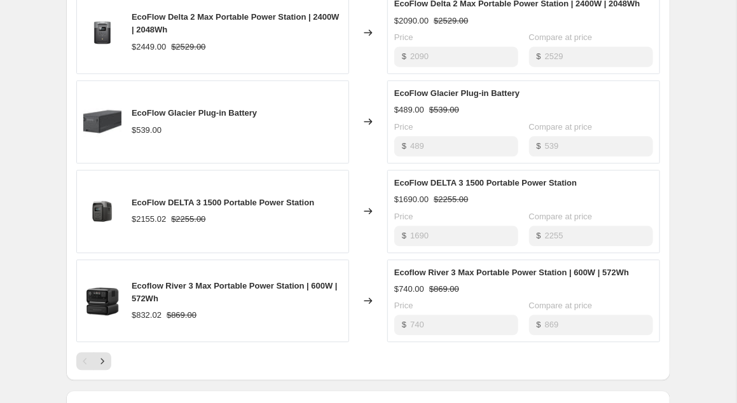
scroll to position [1059, 0]
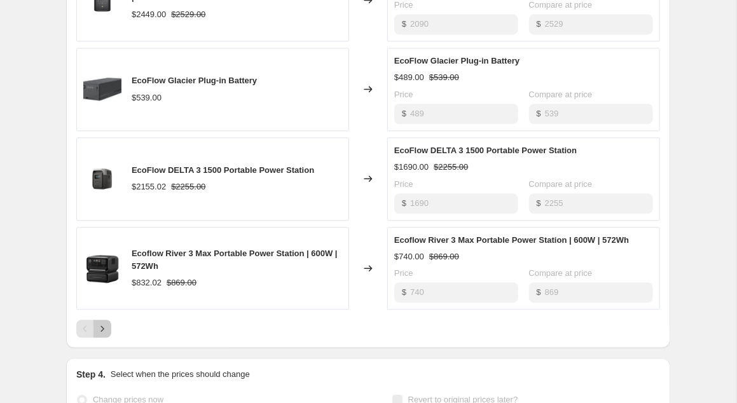
click at [104, 322] on icon "Next" at bounding box center [102, 328] width 13 height 13
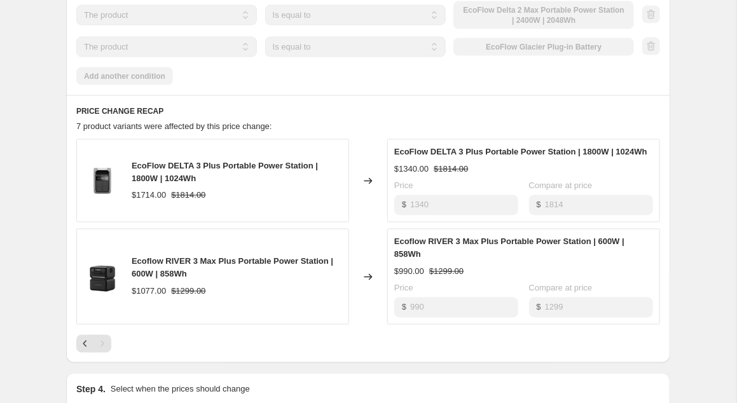
scroll to position [873, 0]
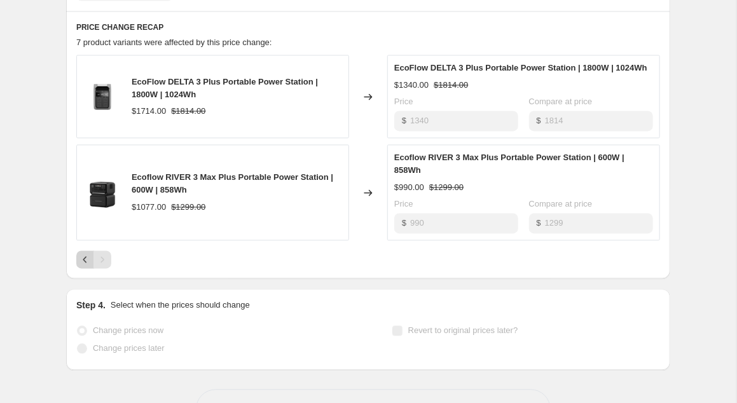
click at [83, 254] on icon "Previous" at bounding box center [85, 260] width 13 height 13
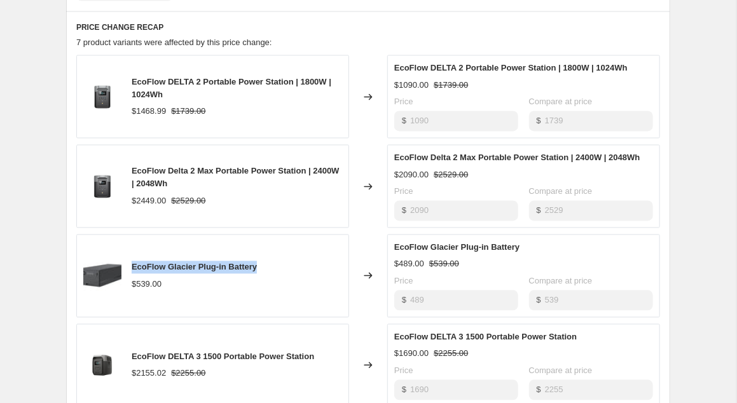
drag, startPoint x: 258, startPoint y: 236, endPoint x: 130, endPoint y: 236, distance: 127.8
click at [130, 236] on div "EcoFlow Glacier Plug-in Battery $539.00" at bounding box center [212, 276] width 273 height 83
copy span "EcoFlow Glacier Plug-in Battery"
